Goal: Information Seeking & Learning: Learn about a topic

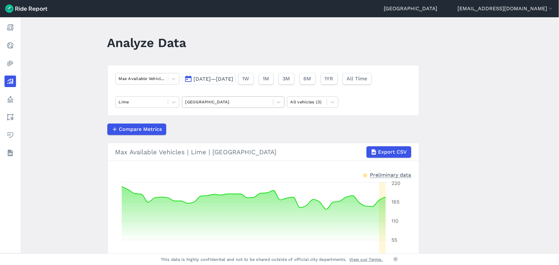
click at [212, 101] on div at bounding box center [227, 101] width 84 height 7
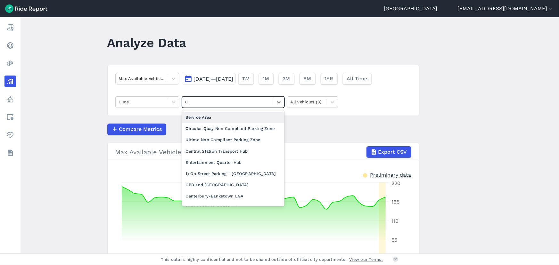
type input "ul"
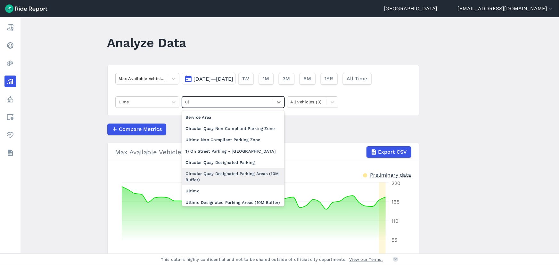
scroll to position [9, 0]
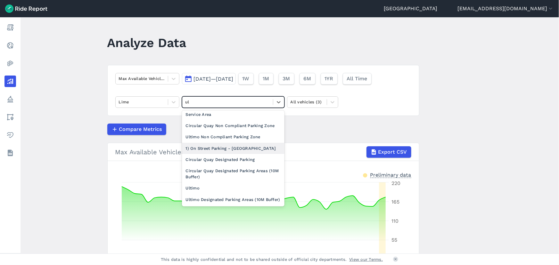
click at [228, 145] on div "1) On Street Parking - Ultimo Rd" at bounding box center [233, 148] width 102 height 11
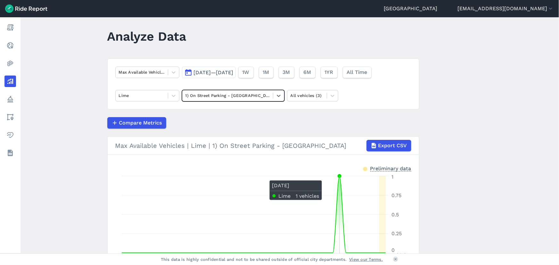
scroll to position [6, 0]
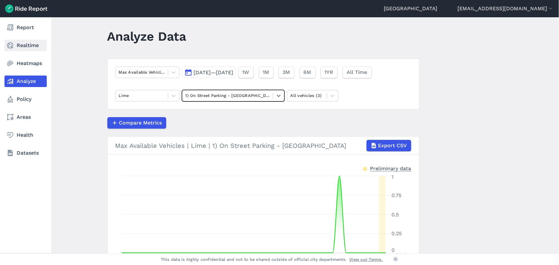
click at [22, 41] on link "Realtime" at bounding box center [25, 46] width 42 height 12
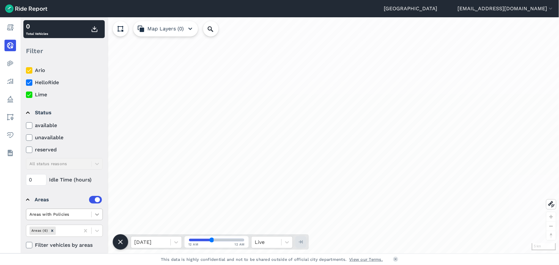
scroll to position [20, 0]
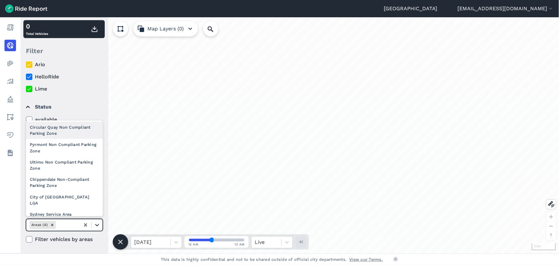
click at [98, 228] on div at bounding box center [97, 225] width 11 height 11
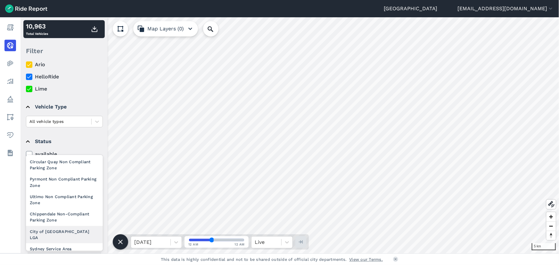
click at [70, 232] on div "City of Sydney LGA" at bounding box center [64, 234] width 77 height 17
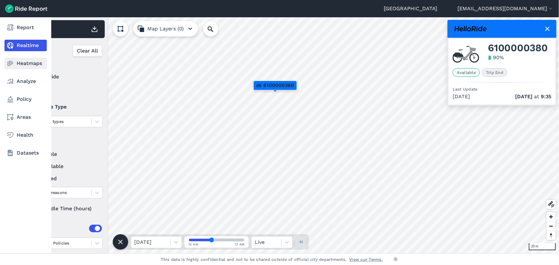
click at [25, 64] on link "Heatmaps" at bounding box center [25, 64] width 42 height 12
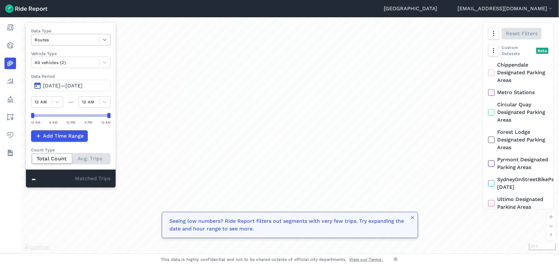
click at [108, 39] on div at bounding box center [104, 39] width 11 height 11
click at [76, 78] on div "Curb Events" at bounding box center [70, 77] width 79 height 11
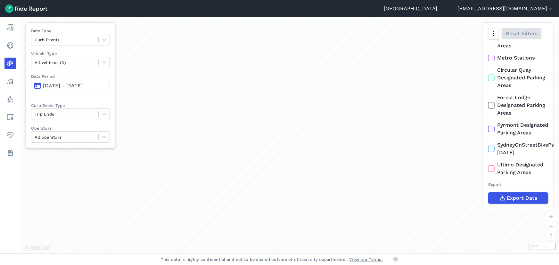
scroll to position [42, 0]
click at [491, 149] on icon at bounding box center [491, 149] width 6 height 6
click at [488, 145] on input "SydneyOnStreetBikeParking 02.09.25" at bounding box center [488, 143] width 0 height 4
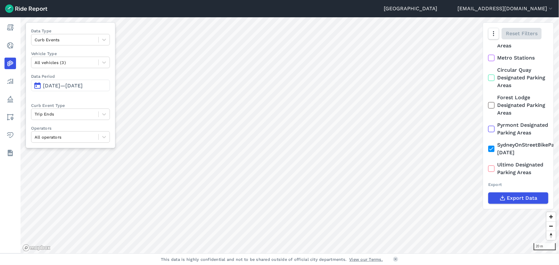
click at [67, 81] on button "Jun 11, 2025—Sep 9, 2025" at bounding box center [70, 86] width 79 height 12
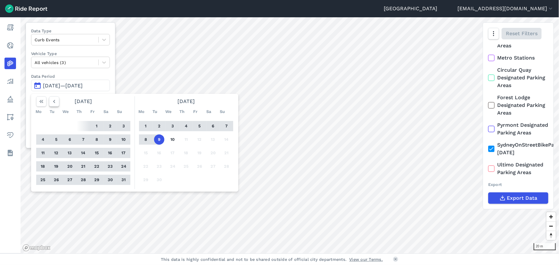
click at [54, 102] on use "button" at bounding box center [54, 101] width 2 height 3
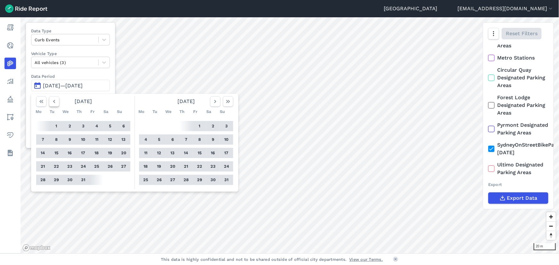
click at [54, 102] on use "button" at bounding box center [54, 101] width 2 height 3
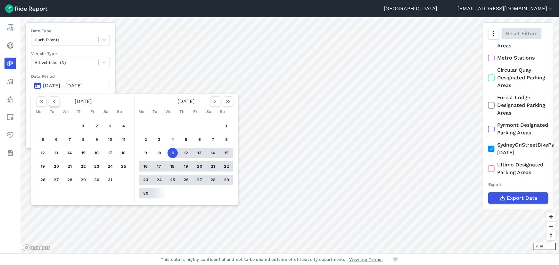
click at [54, 102] on use "button" at bounding box center [54, 101] width 2 height 3
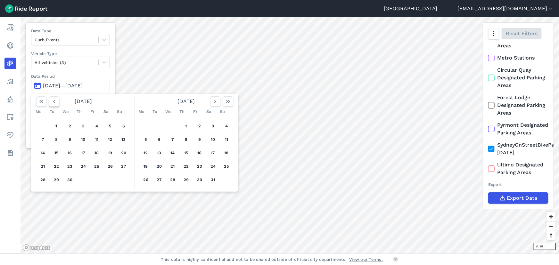
click at [54, 102] on use "button" at bounding box center [54, 101] width 2 height 3
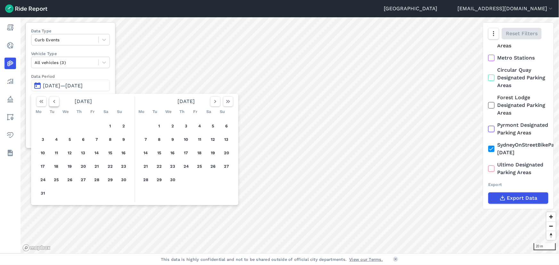
click at [54, 102] on use "button" at bounding box center [54, 101] width 2 height 3
click at [108, 126] on button "1" at bounding box center [110, 126] width 10 height 10
click at [229, 103] on icon "button" at bounding box center [228, 101] width 6 height 6
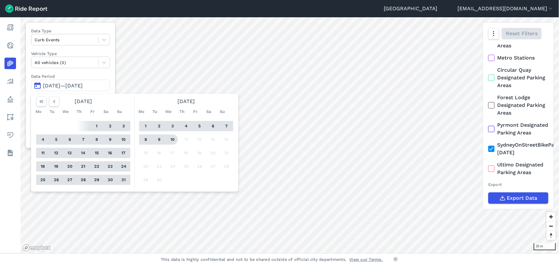
click at [174, 140] on button "10" at bounding box center [172, 139] width 10 height 10
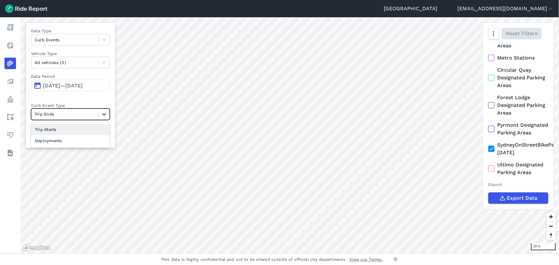
click at [104, 113] on icon at bounding box center [104, 114] width 6 height 6
click at [87, 131] on div "Trip Starts" at bounding box center [70, 129] width 79 height 11
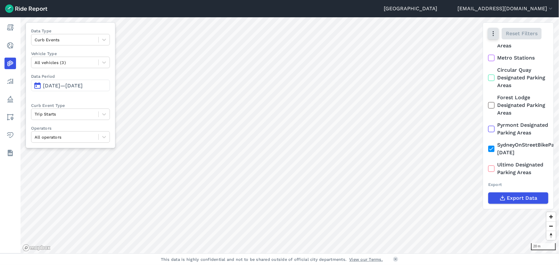
click at [494, 35] on icon "button" at bounding box center [493, 33] width 6 height 6
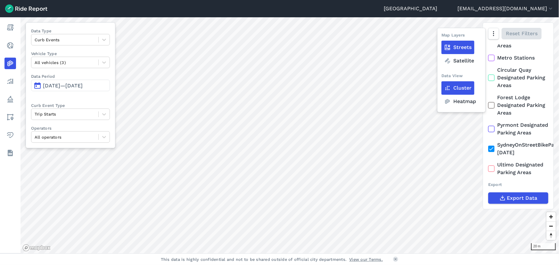
click at [455, 105] on label "Heatmap" at bounding box center [459, 101] width 37 height 13
click at [441, 36] on input "Heatmap" at bounding box center [441, 34] width 0 height 4
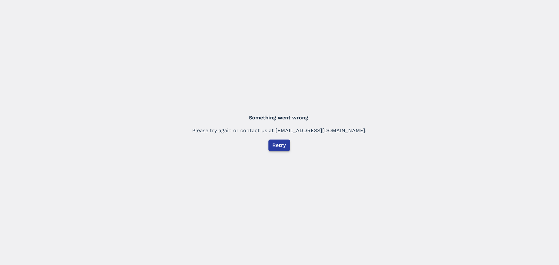
click at [285, 145] on span "Retry" at bounding box center [279, 146] width 13 height 8
click at [290, 147] on button "Retry" at bounding box center [279, 146] width 22 height 12
